Goal: Task Accomplishment & Management: Use online tool/utility

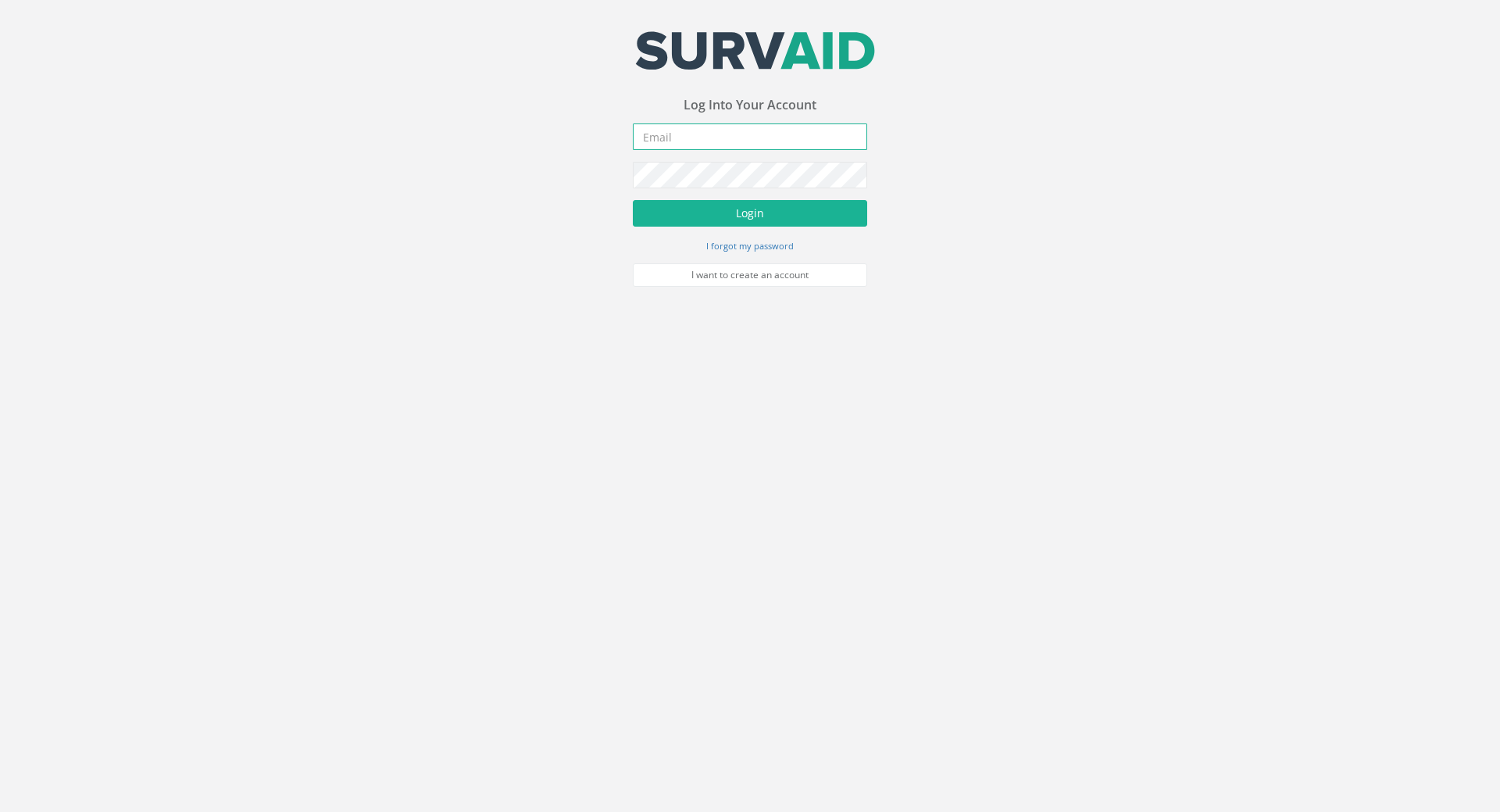
click at [704, 133] on input "email" at bounding box center [750, 137] width 234 height 26
type input "[PERSON_NAME][EMAIL_ADDRESS][DOMAIN_NAME]"
click at [632, 200] on button "Login" at bounding box center [750, 213] width 234 height 26
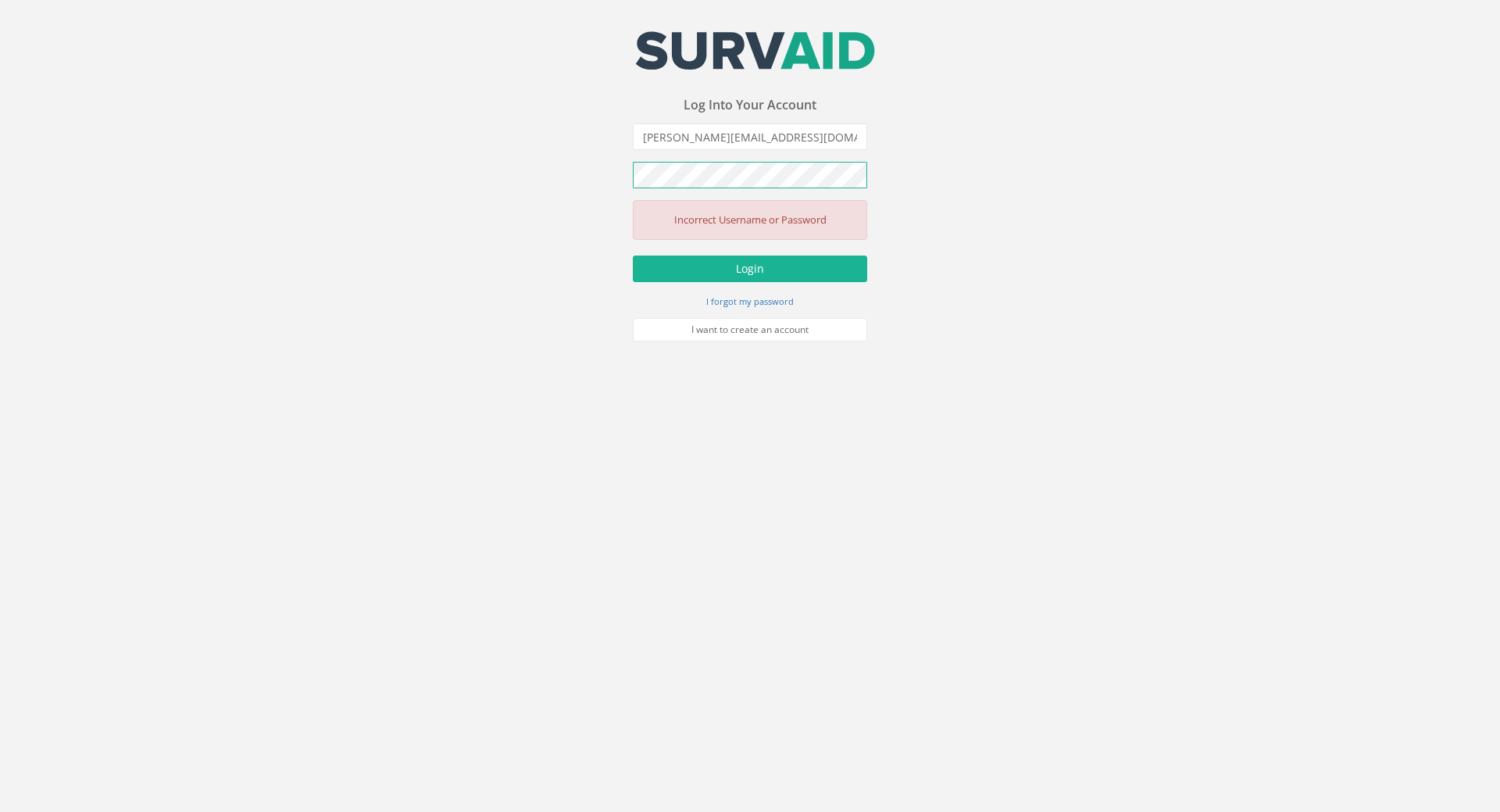
click at [632, 255] on button "Login" at bounding box center [750, 269] width 234 height 26
click at [348, 183] on div "Your email address was sucessfully verified - please login below to continue Yo…" at bounding box center [750, 171] width 1500 height 342
click at [632, 255] on button "Login" at bounding box center [750, 269] width 234 height 26
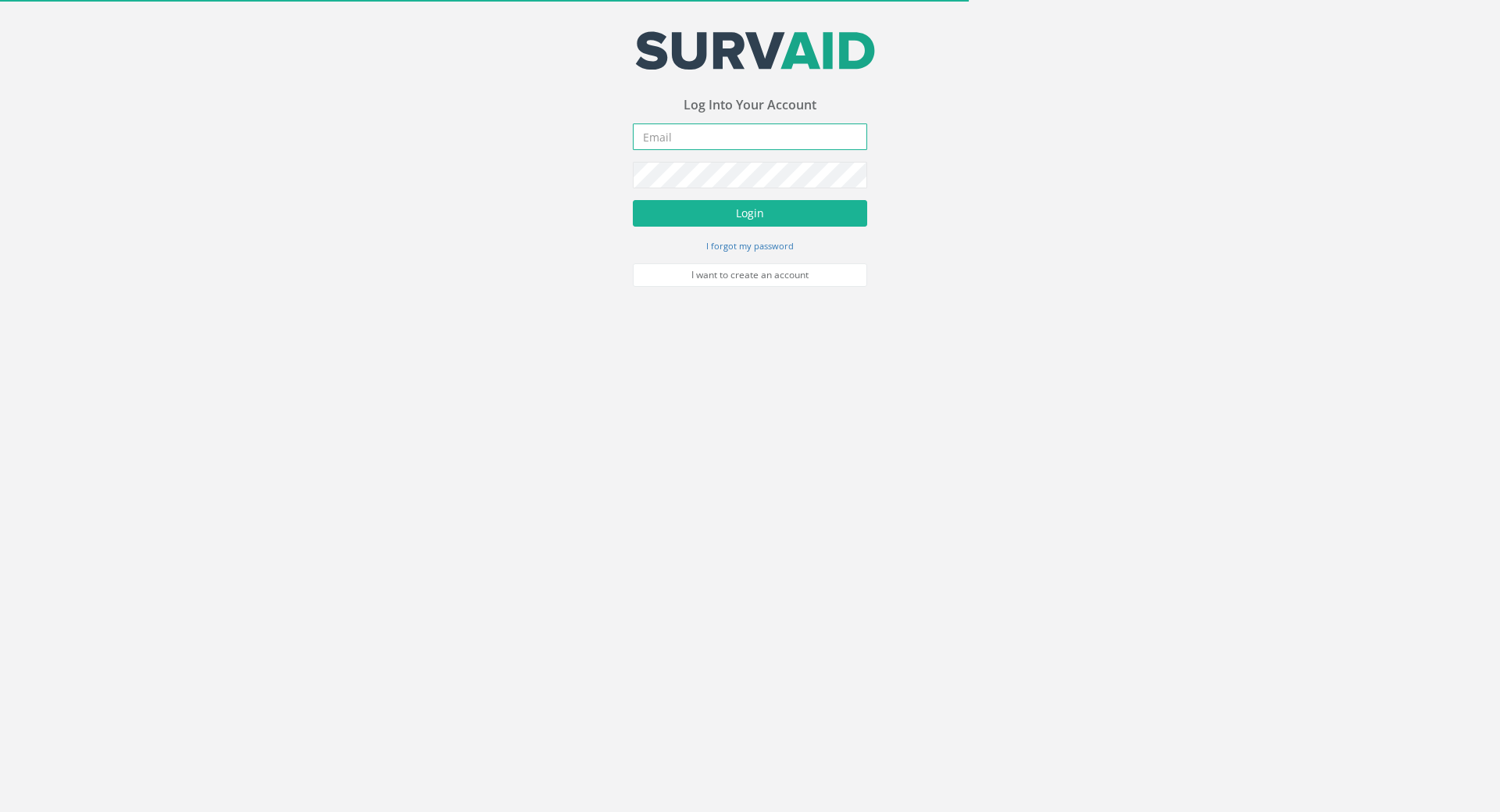
click at [677, 144] on input "email" at bounding box center [750, 137] width 234 height 26
click at [678, 135] on input "email" at bounding box center [750, 137] width 234 height 26
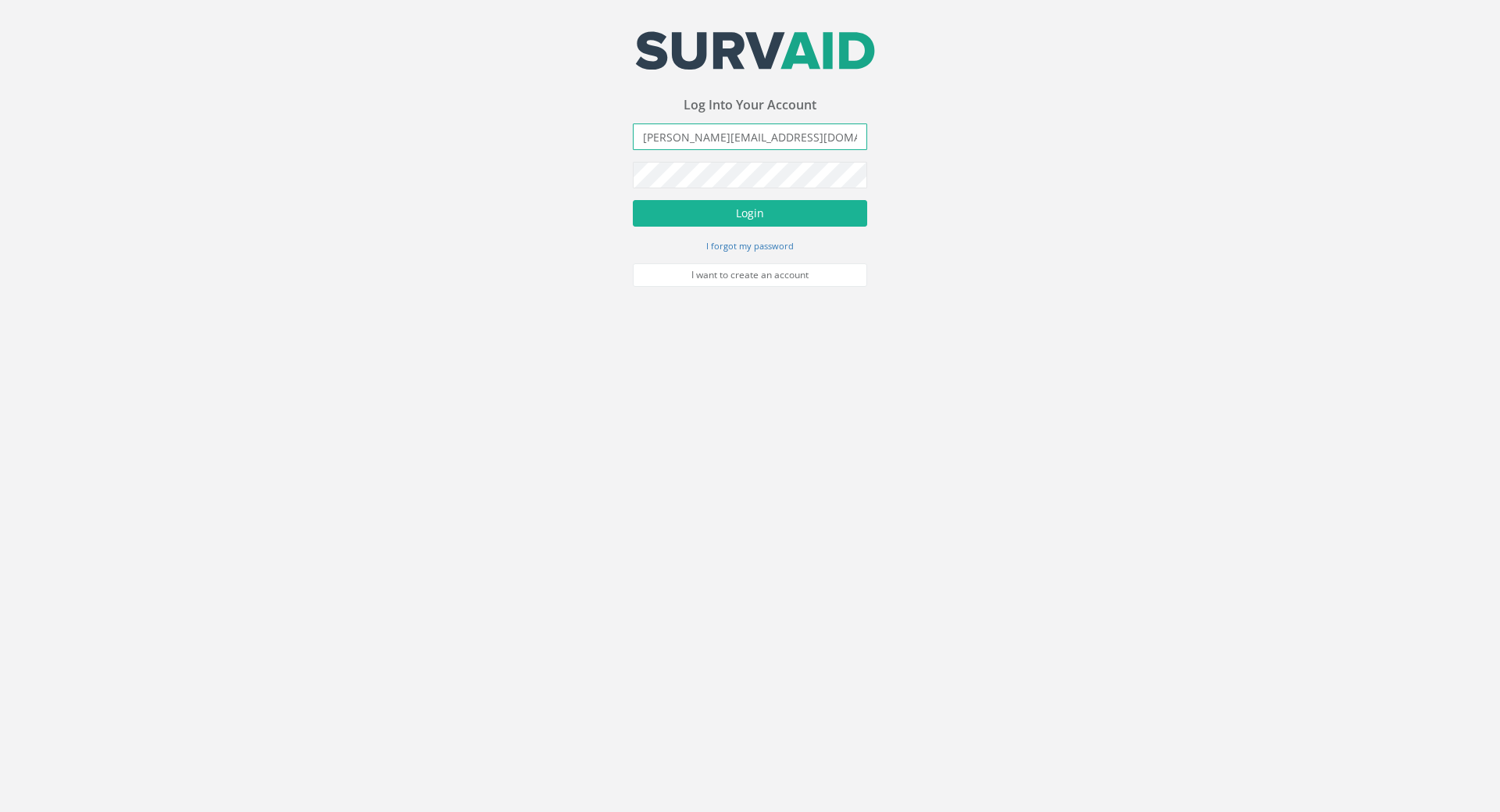
type input "[PERSON_NAME][EMAIL_ADDRESS][DOMAIN_NAME]"
click at [632, 200] on button "Login" at bounding box center [750, 213] width 234 height 26
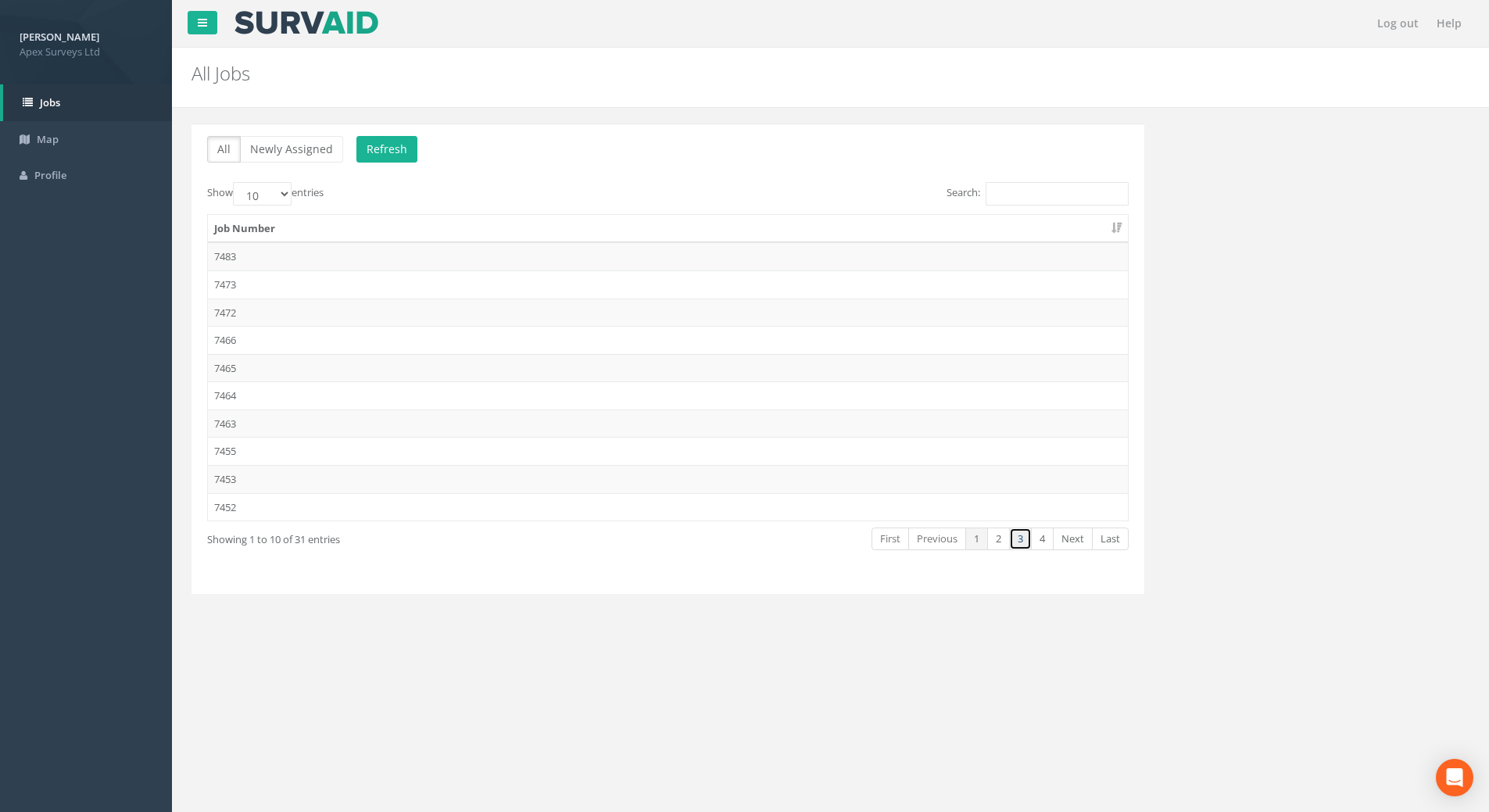
click at [1021, 535] on link "3" at bounding box center [1020, 539] width 23 height 23
click at [228, 281] on td "7432" at bounding box center [668, 284] width 920 height 28
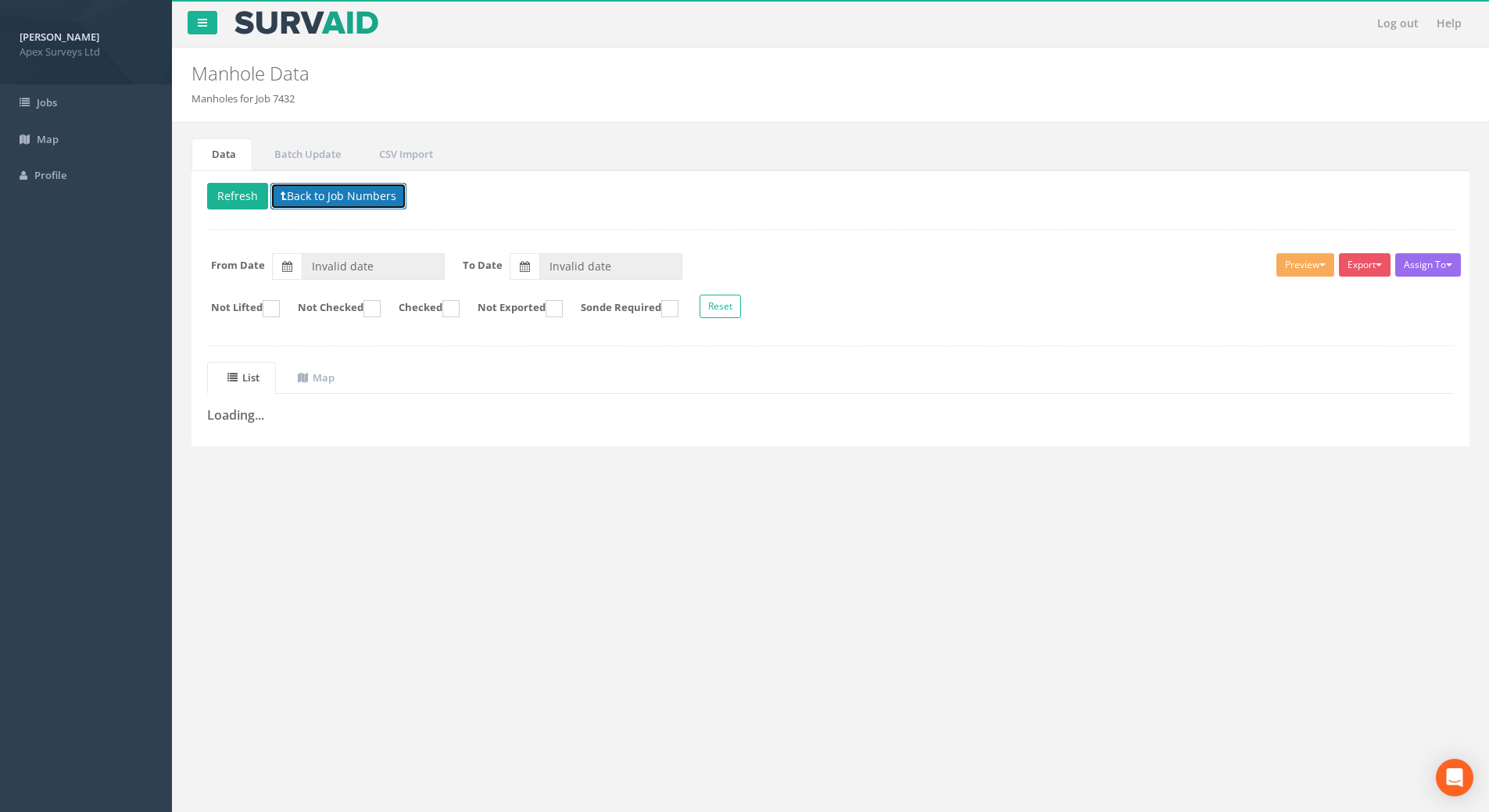
click at [322, 192] on button "Back to Job Numbers" at bounding box center [338, 196] width 136 height 26
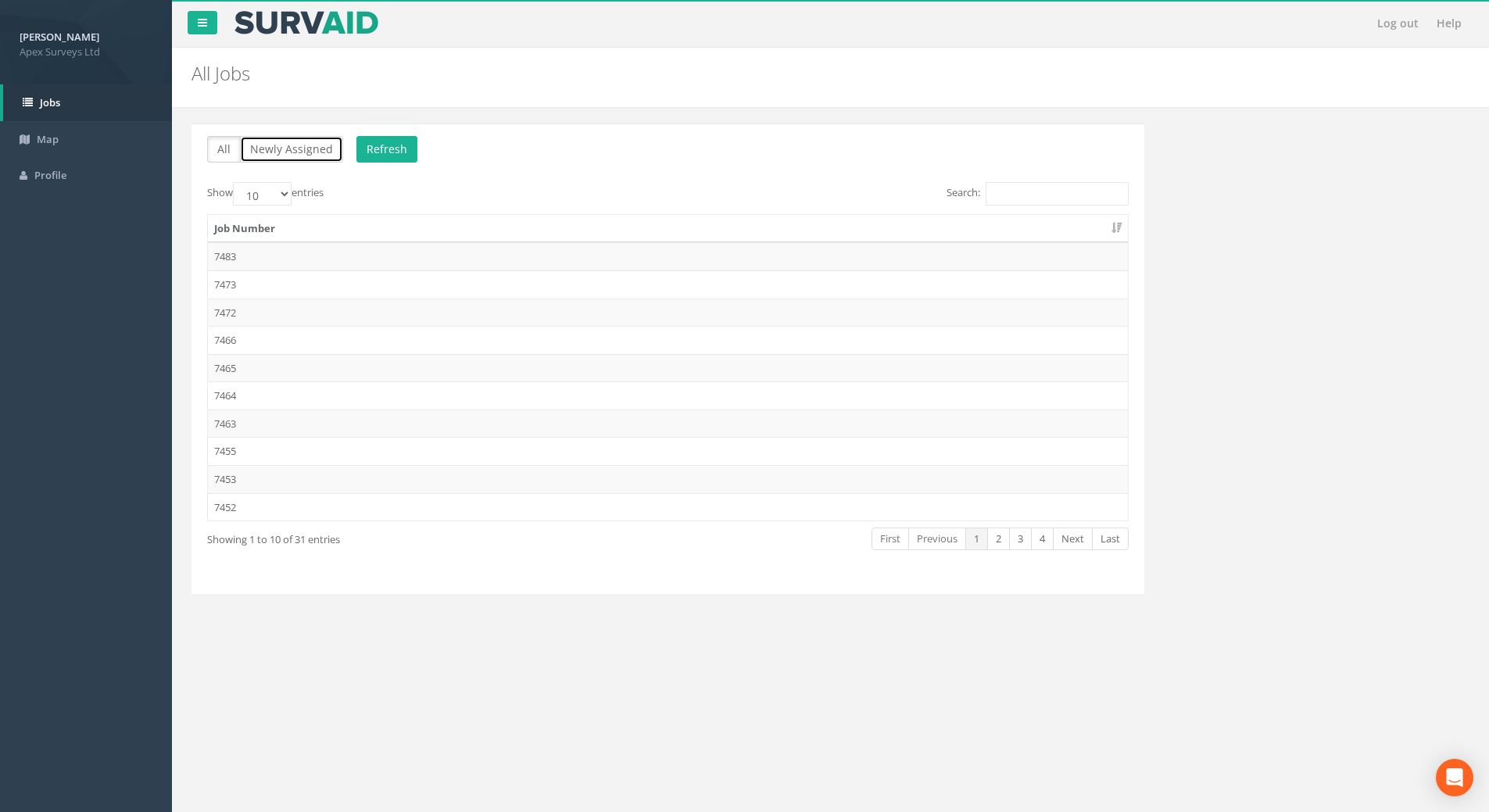
click at [291, 152] on button "Newly Assigned" at bounding box center [291, 149] width 103 height 26
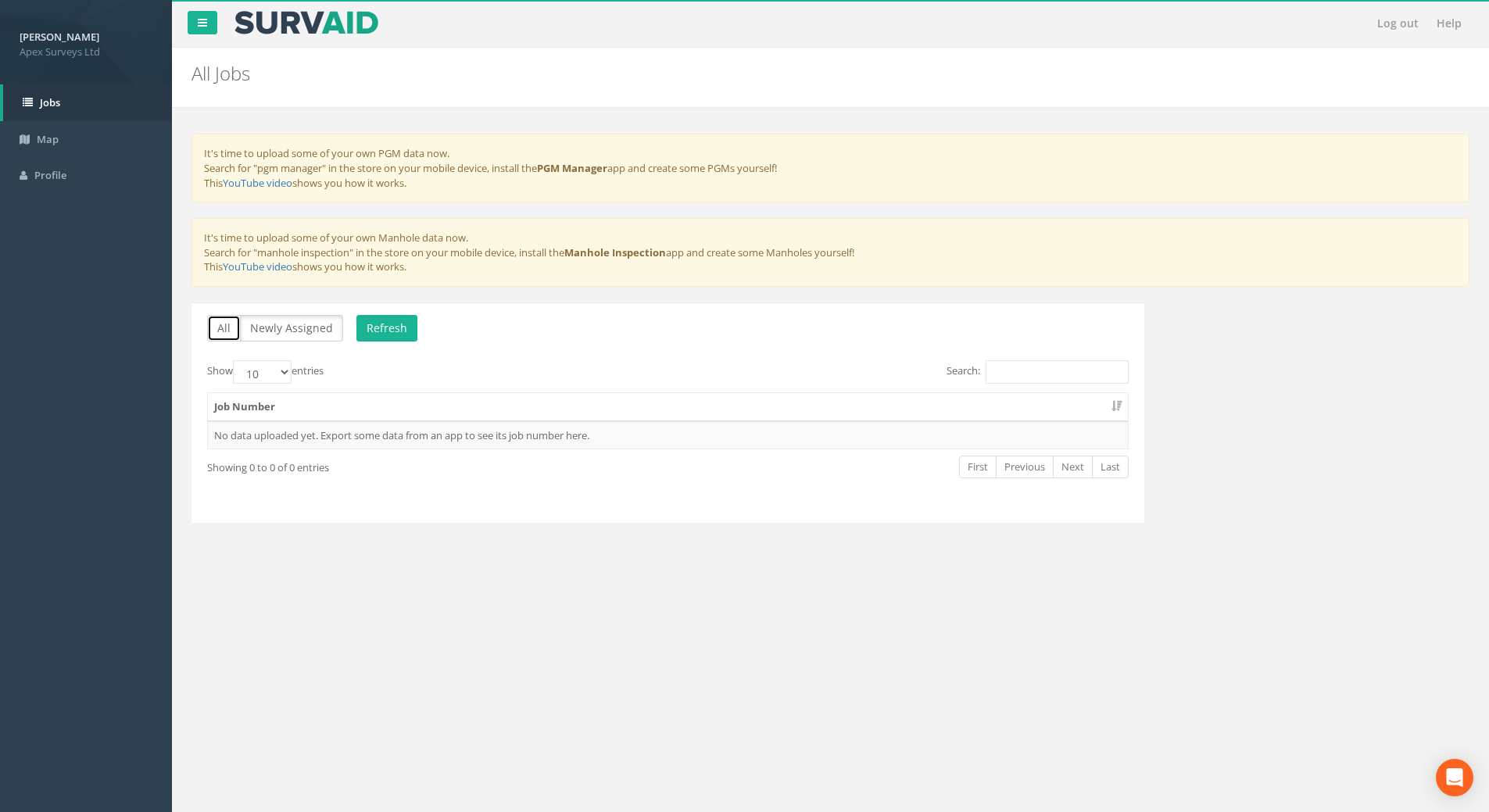
click at [225, 329] on button "All" at bounding box center [224, 328] width 33 height 26
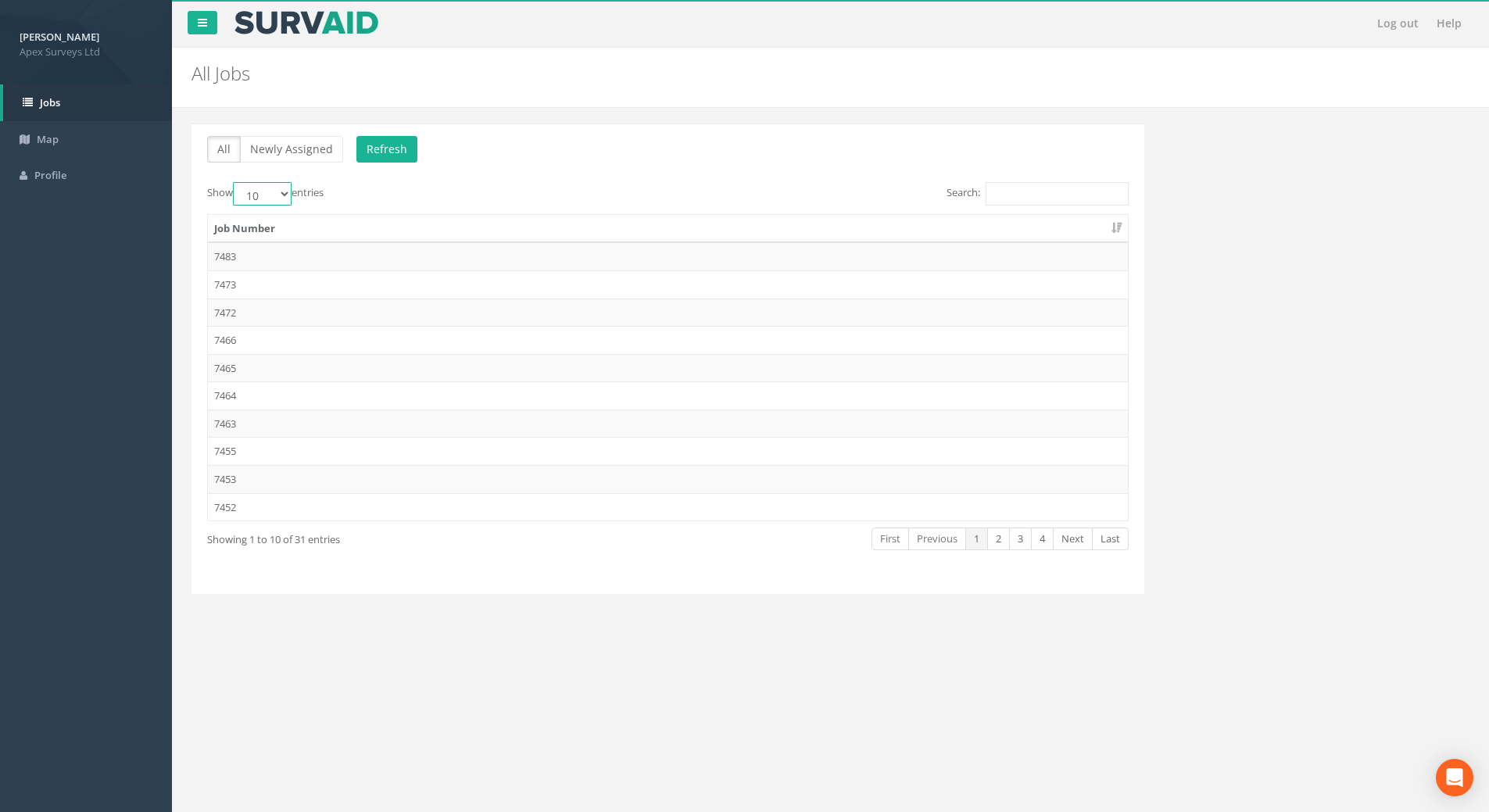
click at [284, 190] on select "10 25 50 100" at bounding box center [262, 194] width 59 height 24
select select "100"
click at [235, 182] on select "10 25 50 100" at bounding box center [262, 194] width 59 height 24
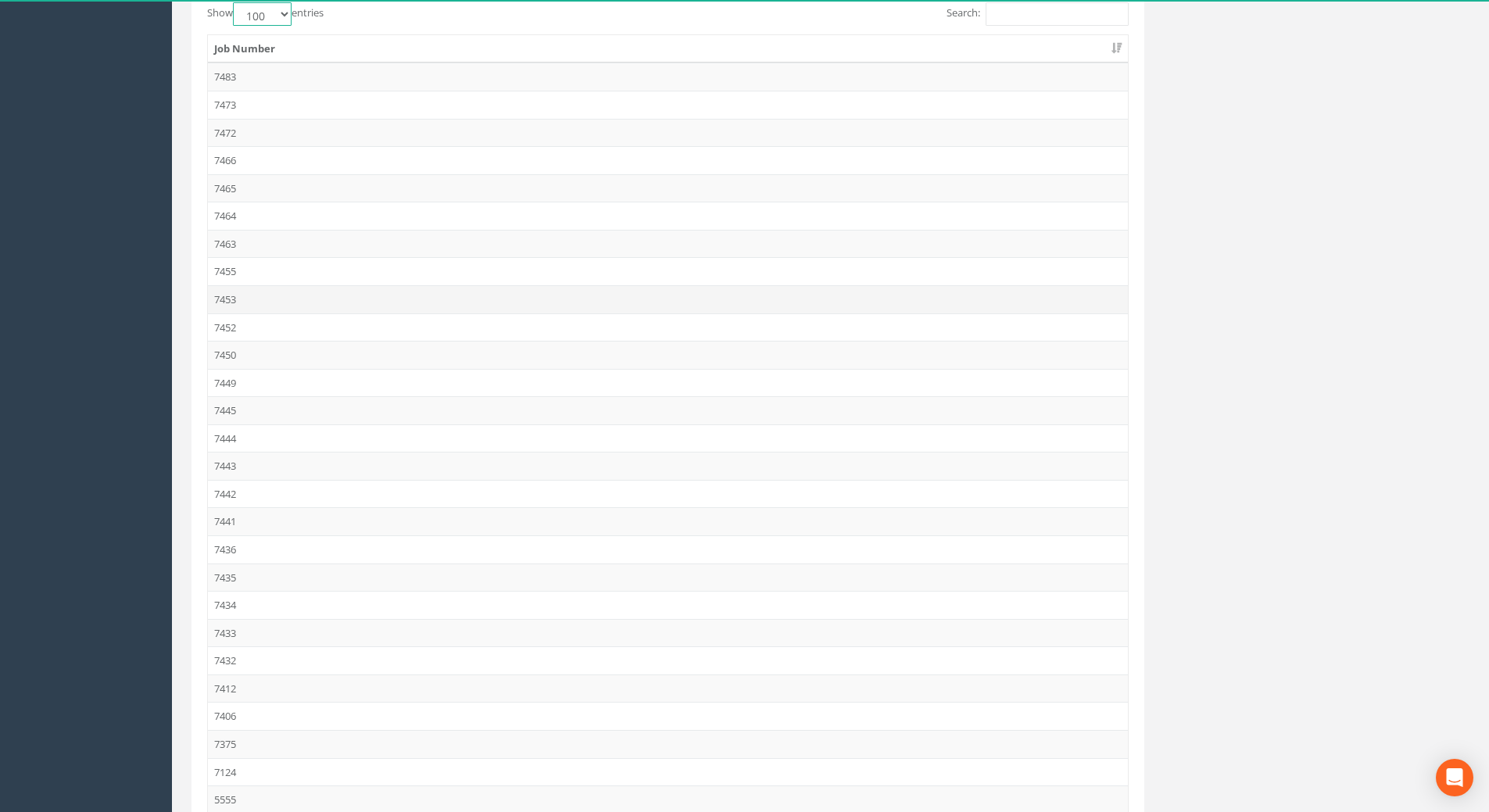
scroll to position [417, 0]
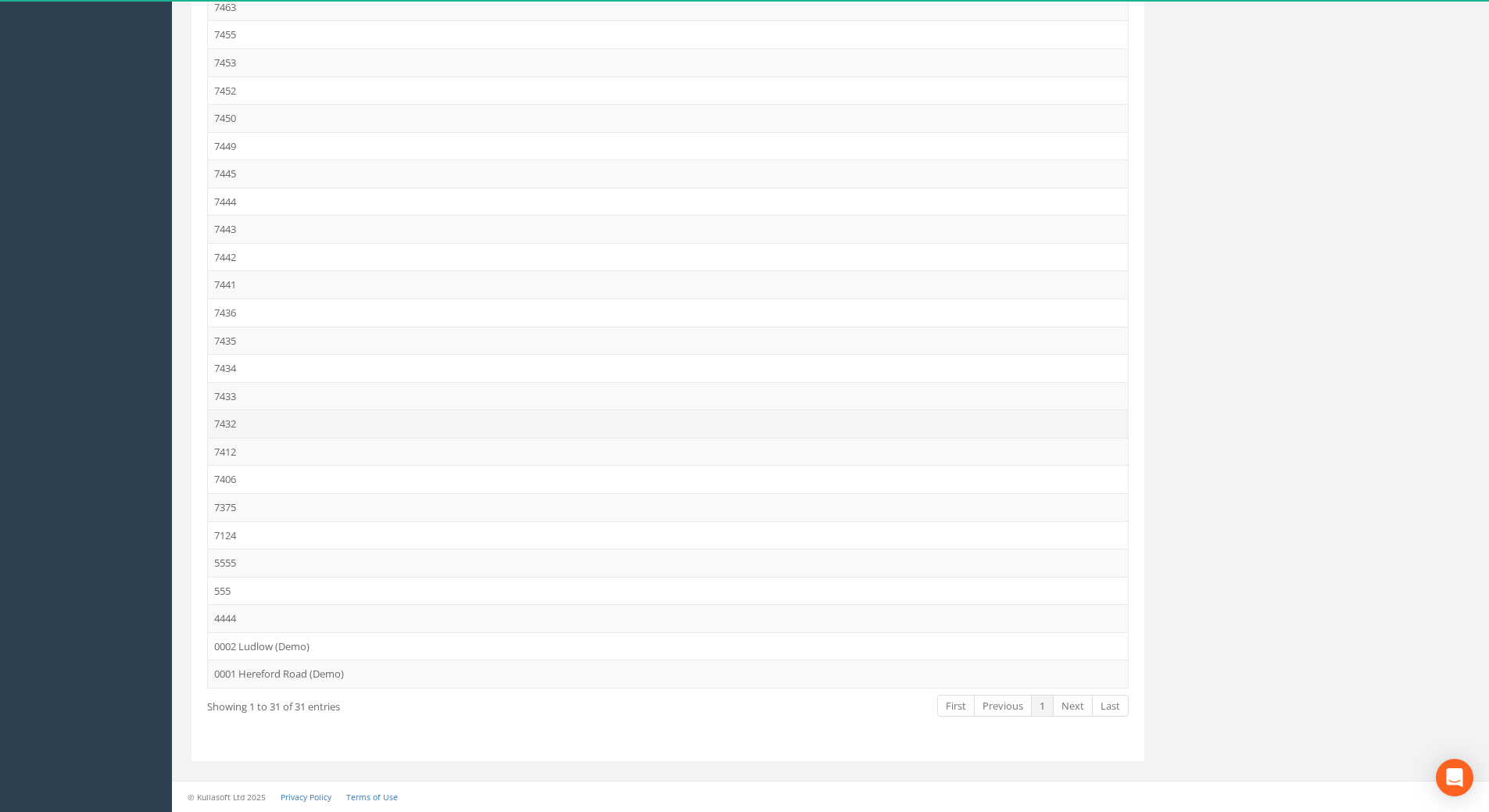
click at [270, 426] on td "7432" at bounding box center [668, 424] width 920 height 28
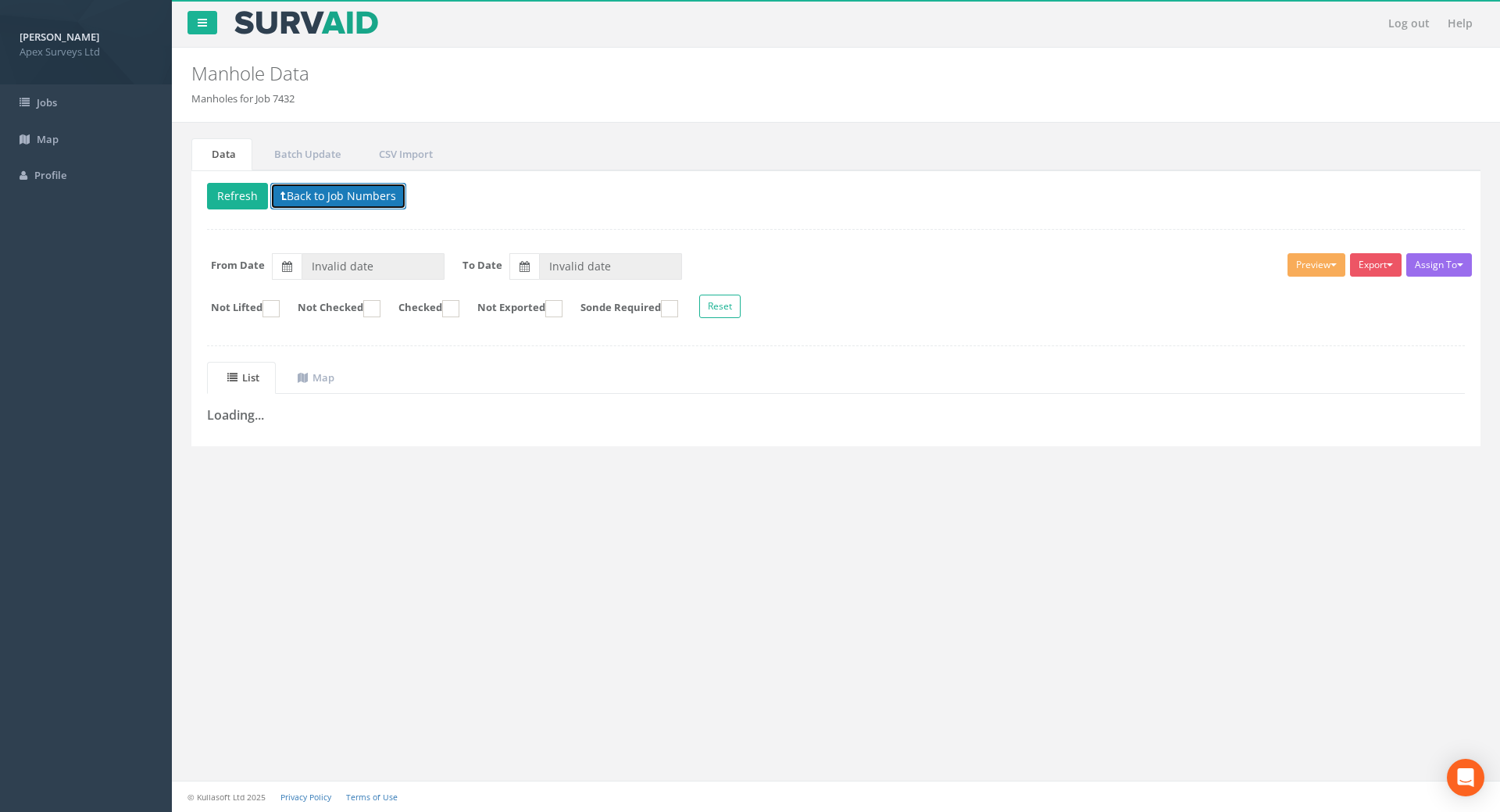
click at [294, 189] on button "Back to Job Numbers" at bounding box center [338, 196] width 136 height 26
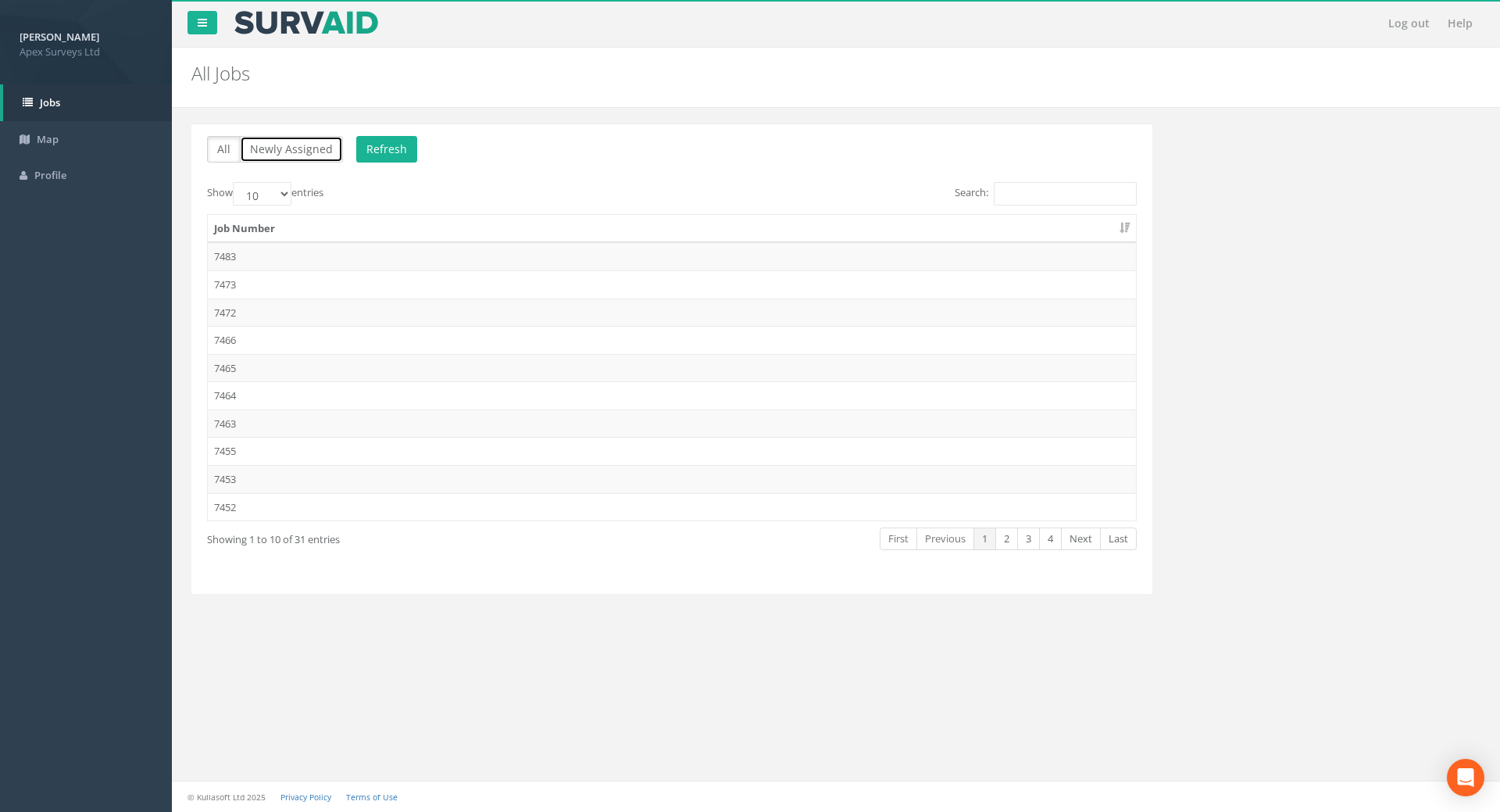
click at [292, 144] on button "Newly Assigned" at bounding box center [291, 149] width 103 height 26
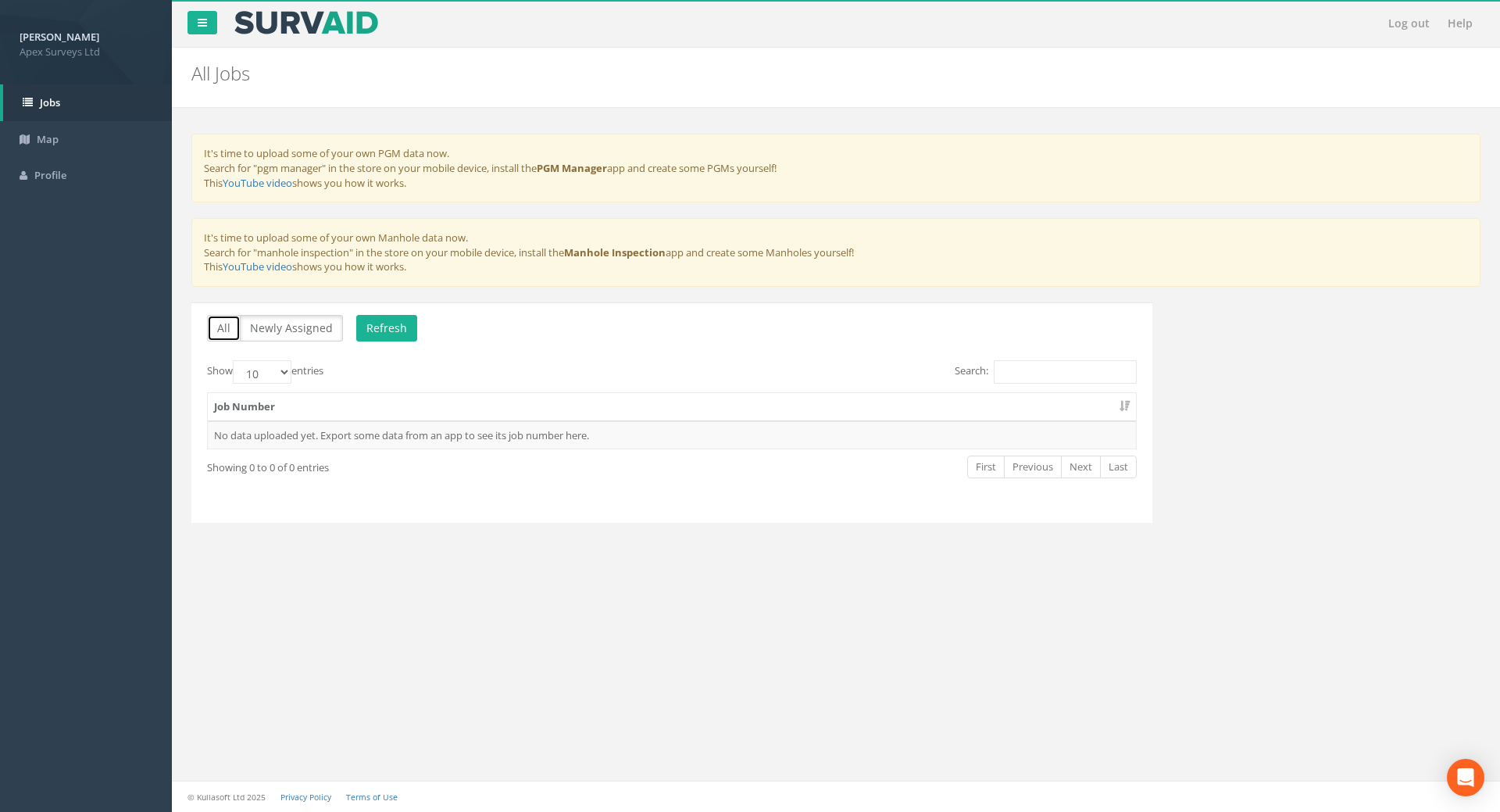
click at [228, 328] on button "All" at bounding box center [224, 328] width 33 height 26
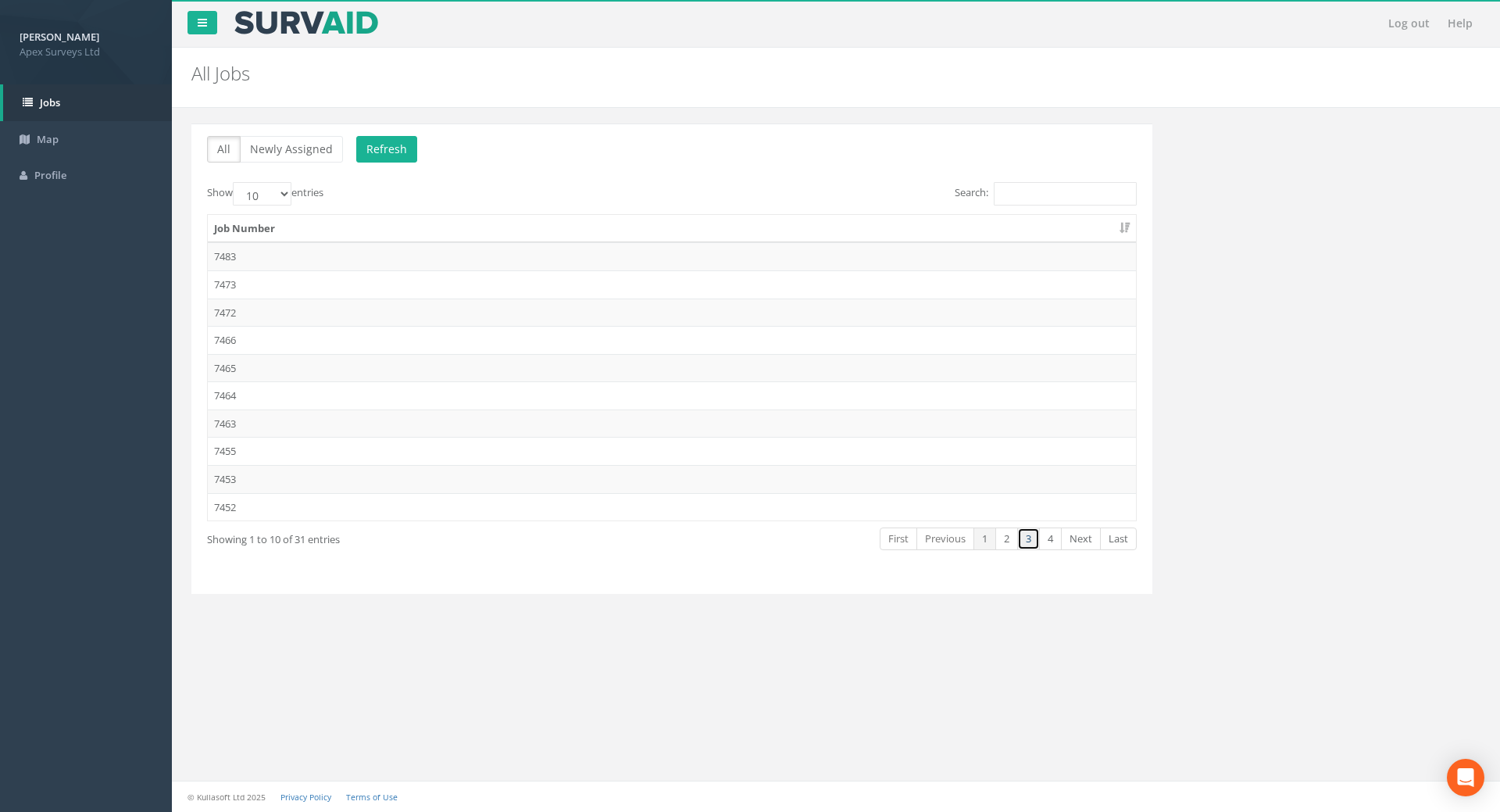
click at [1034, 531] on link "3" at bounding box center [1029, 539] width 23 height 23
click at [245, 285] on td "7432" at bounding box center [672, 284] width 928 height 28
